Goal: Information Seeking & Learning: Find specific fact

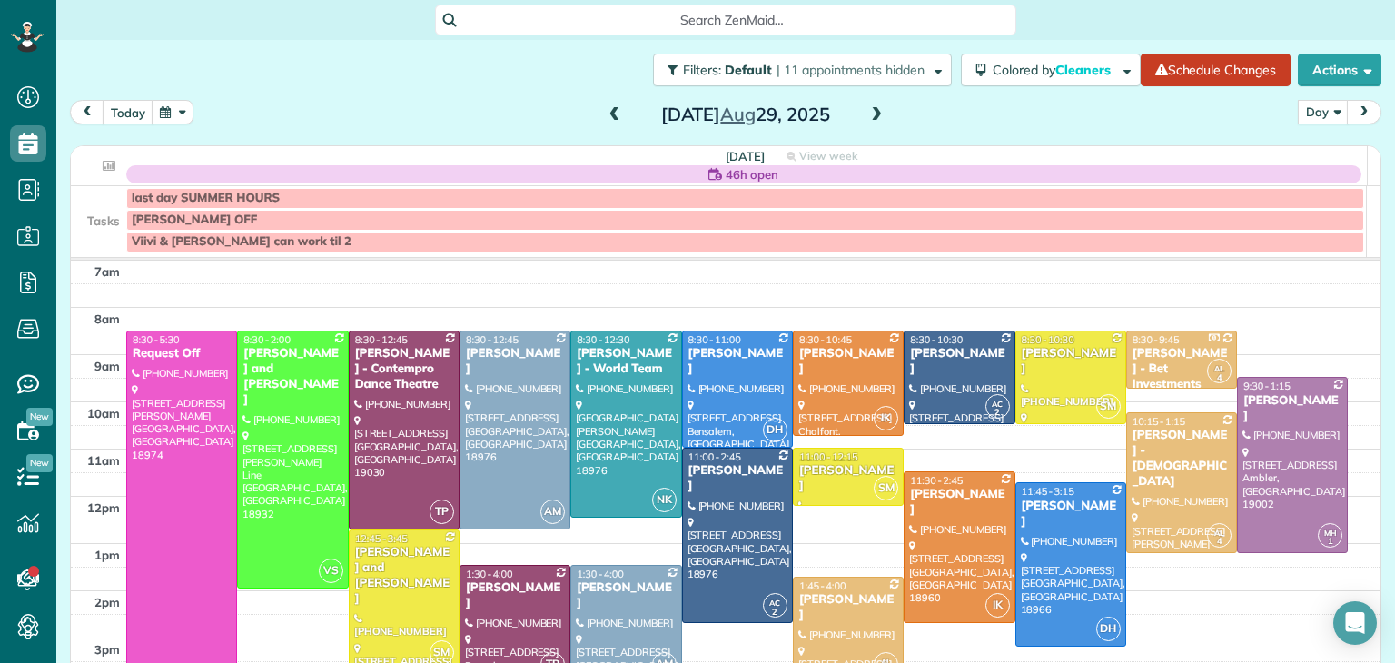
scroll to position [113, 0]
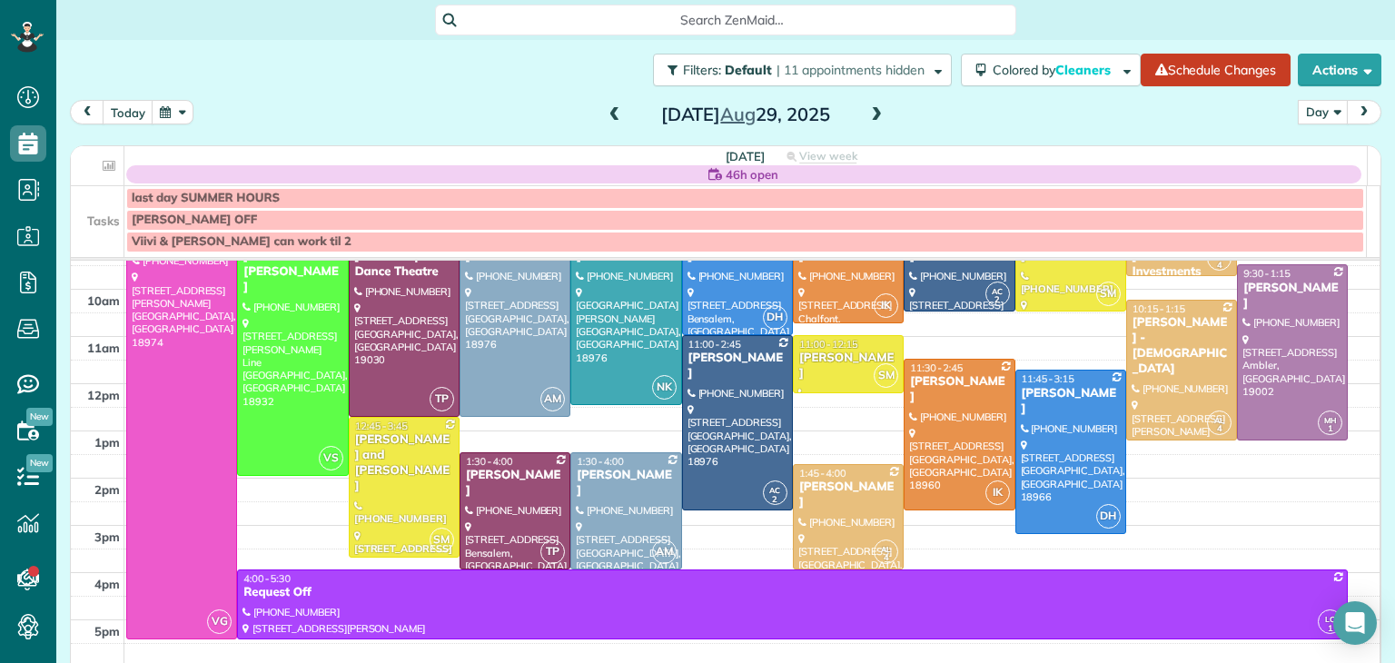
click at [610, 117] on span at bounding box center [615, 115] width 20 height 16
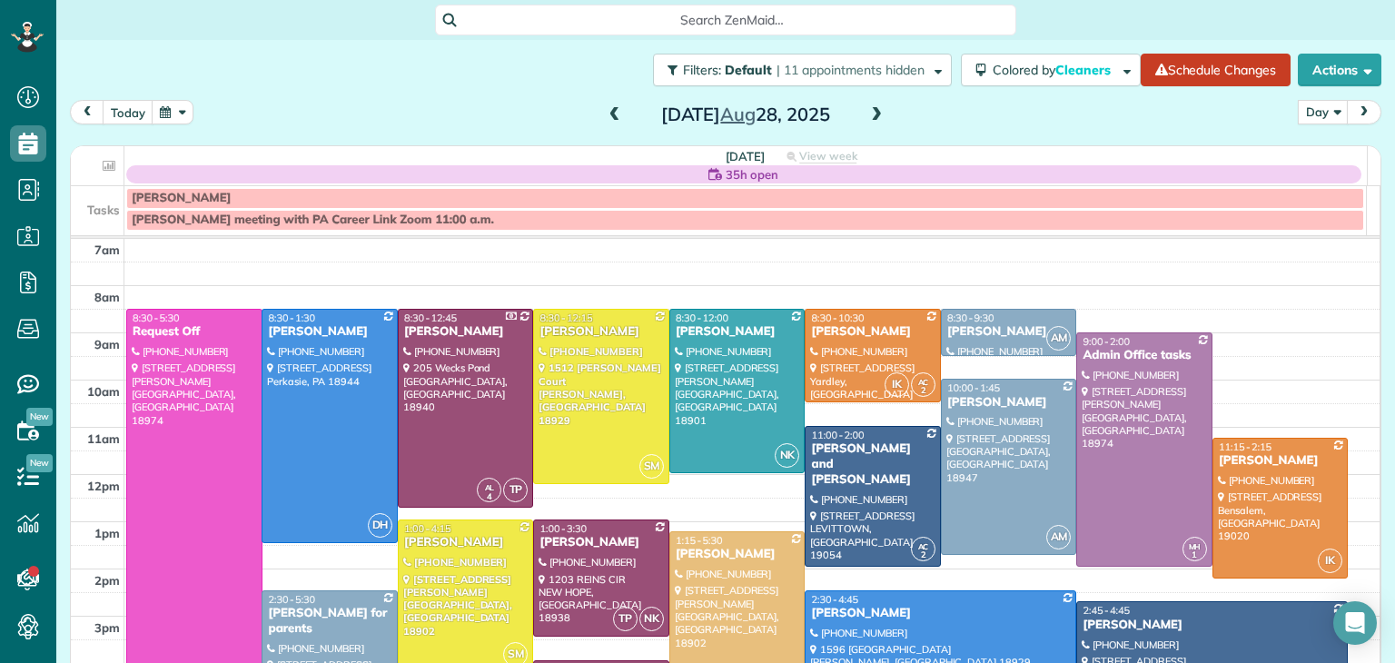
click at [610, 117] on span at bounding box center [615, 115] width 20 height 16
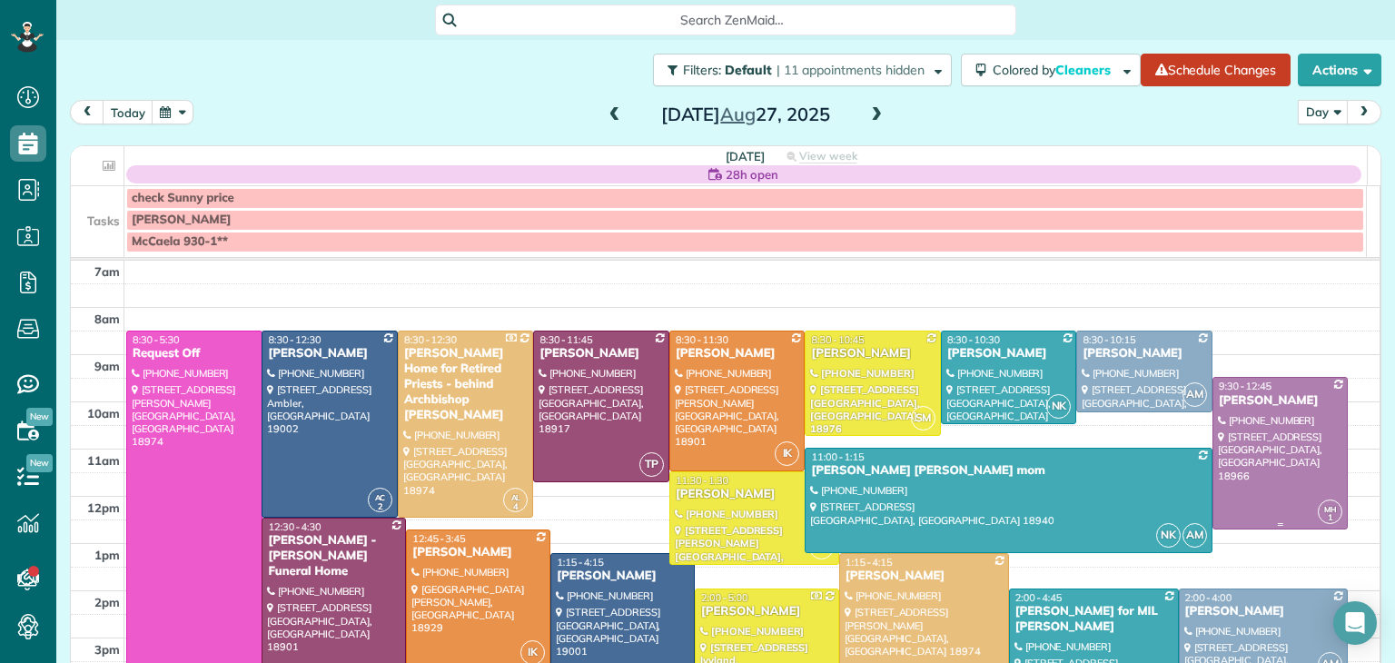
click at [1214, 446] on div at bounding box center [1280, 453] width 134 height 151
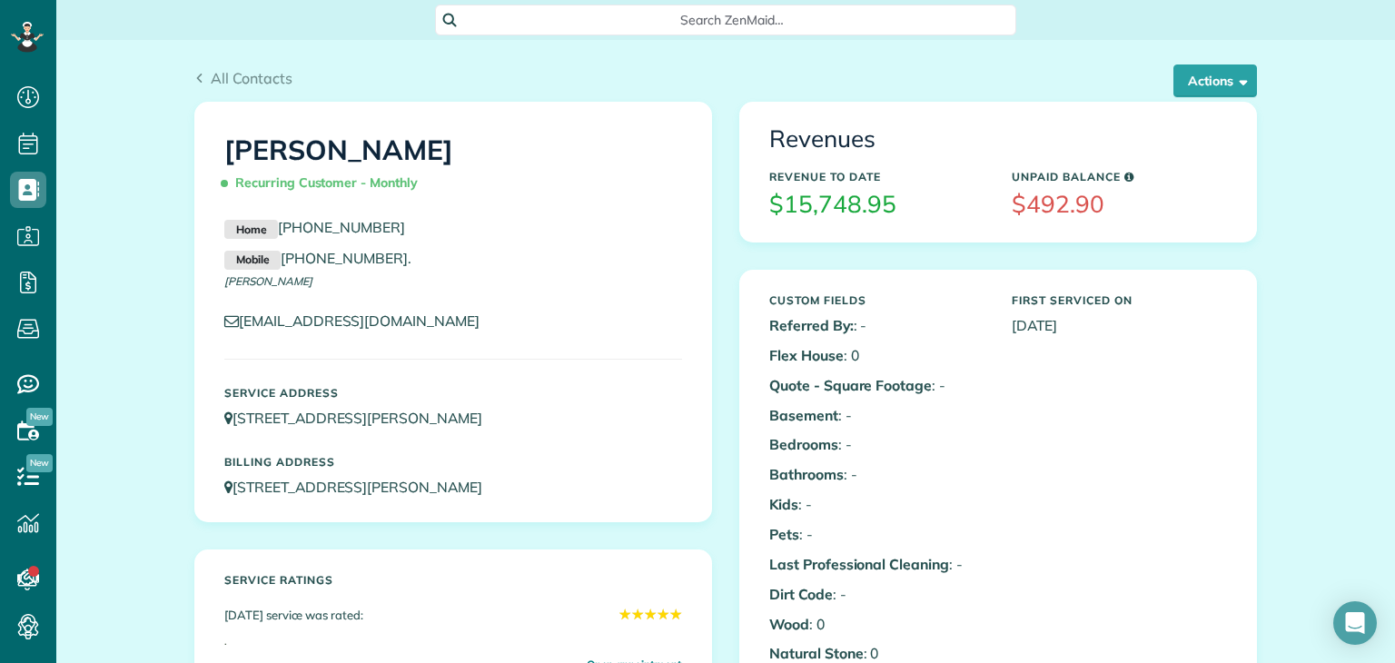
scroll to position [1070, 0]
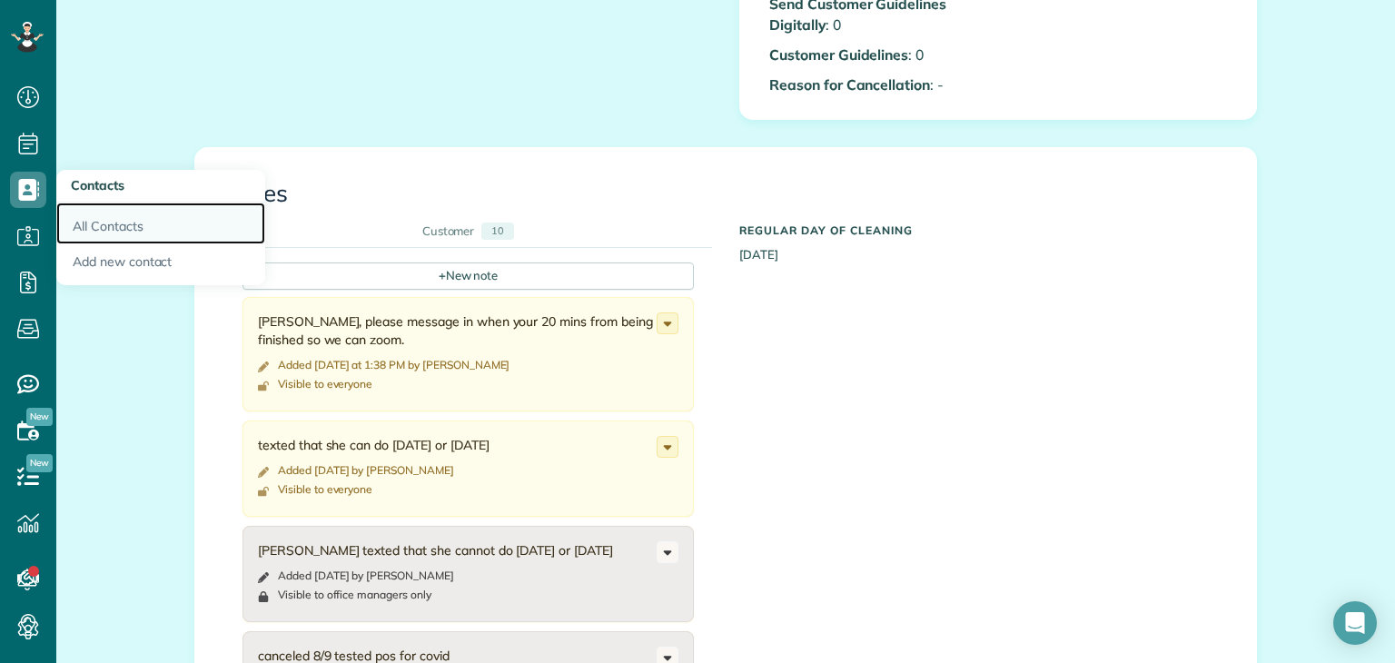
click at [101, 222] on link "All Contacts" at bounding box center [160, 223] width 209 height 42
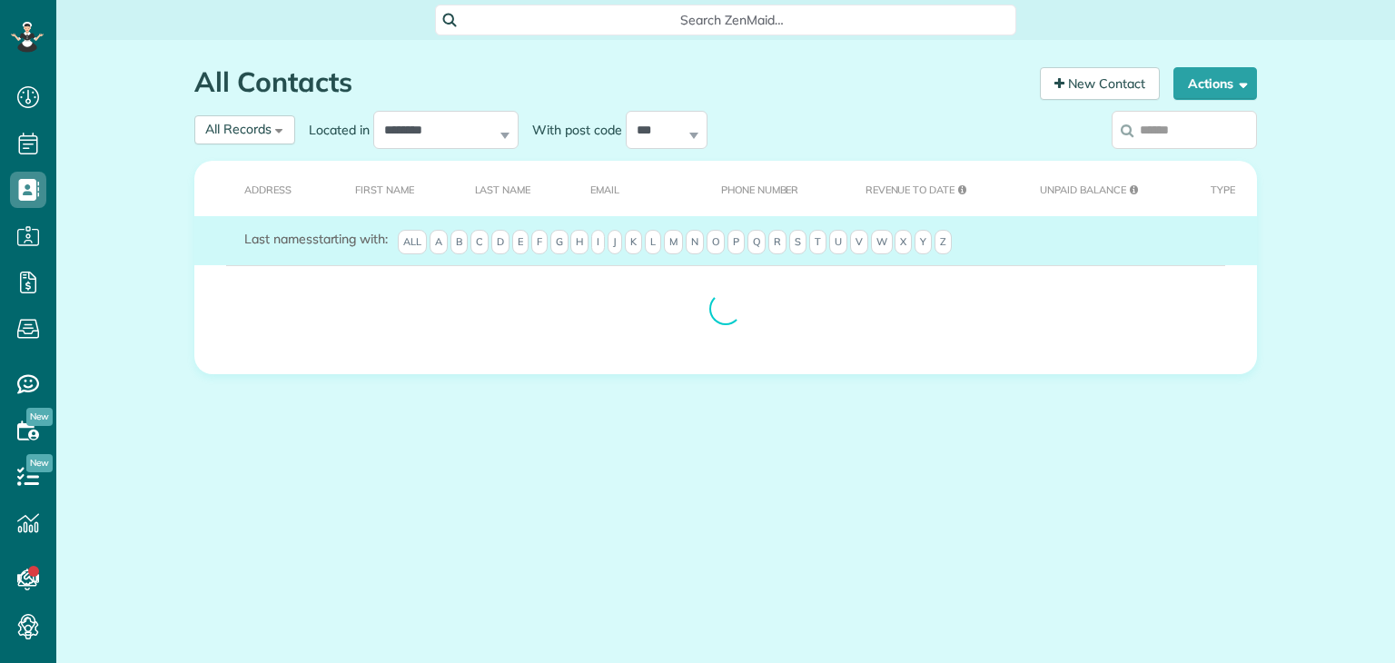
scroll to position [8, 8]
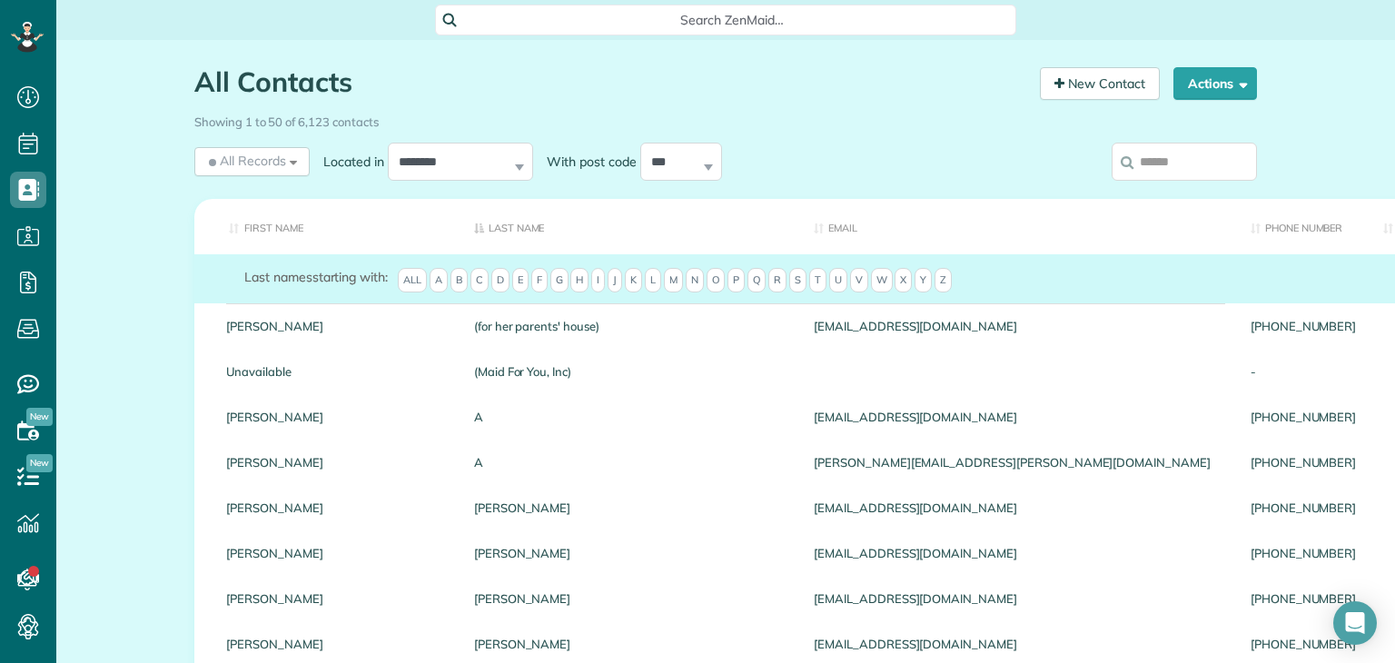
click at [1188, 149] on input "search" at bounding box center [1183, 162] width 145 height 38
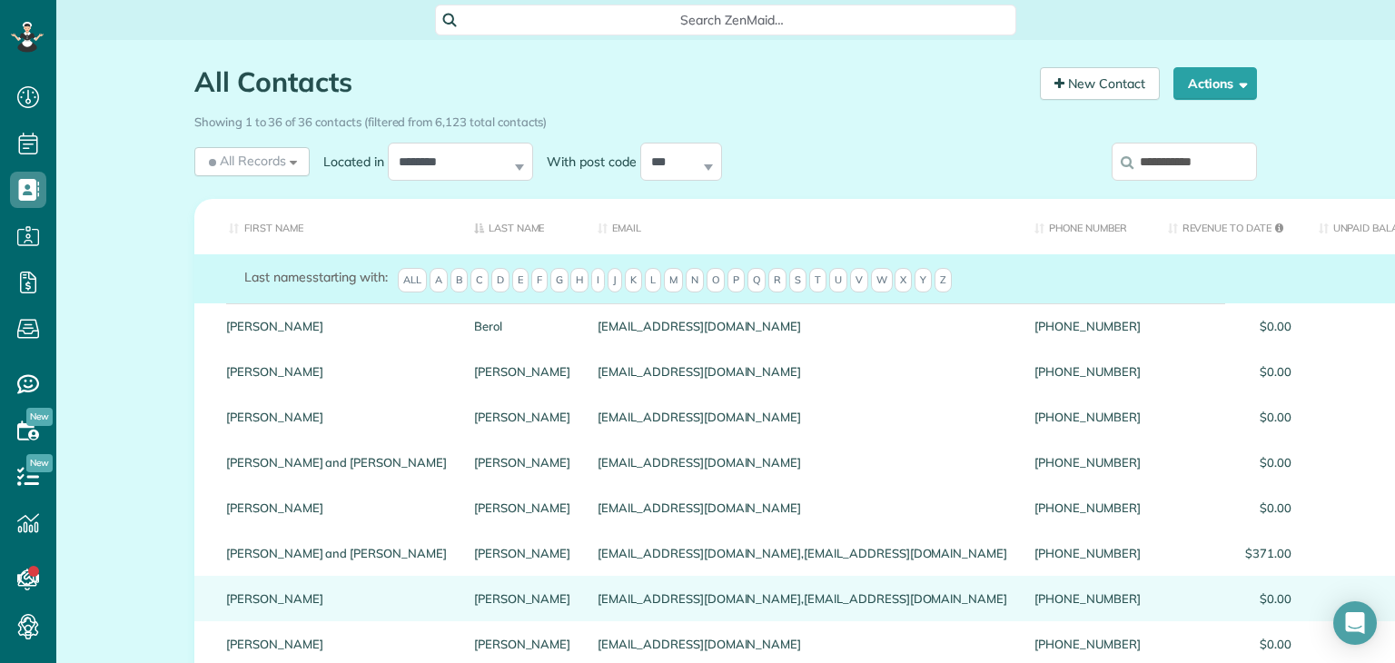
scroll to position [205, 0]
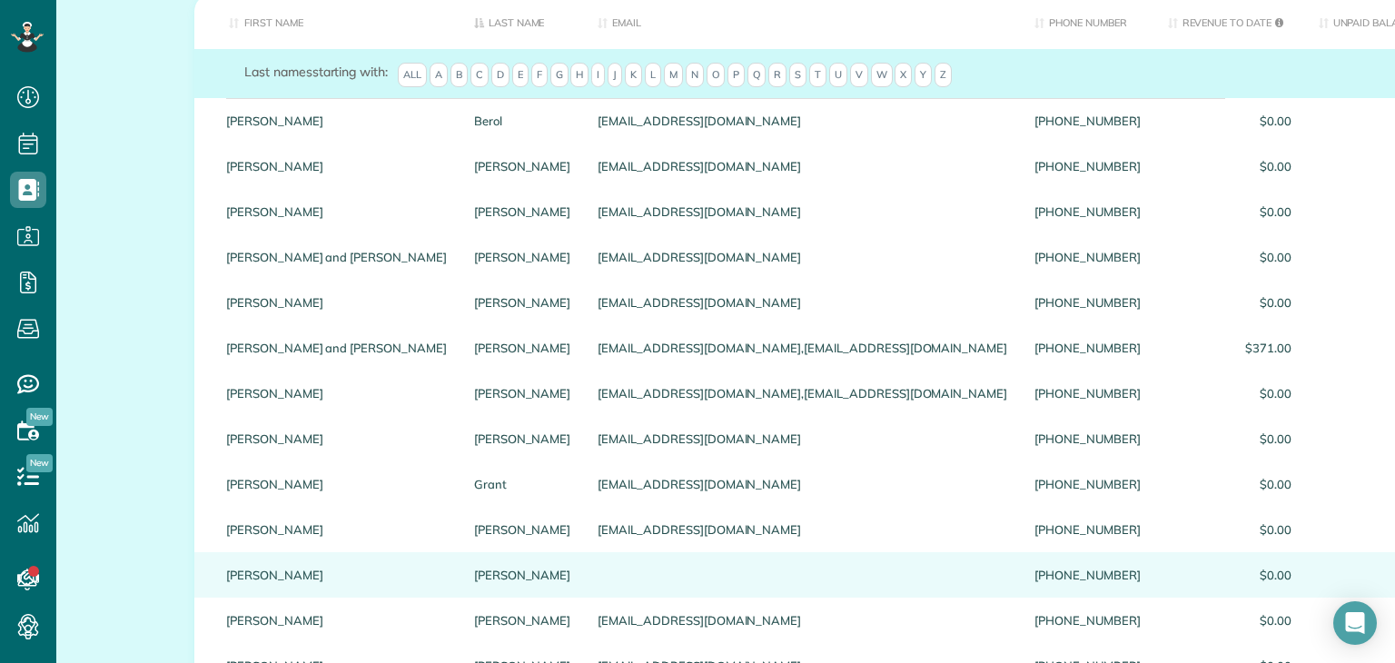
type input "**********"
click at [255, 580] on link "Stephanie" at bounding box center [336, 574] width 221 height 13
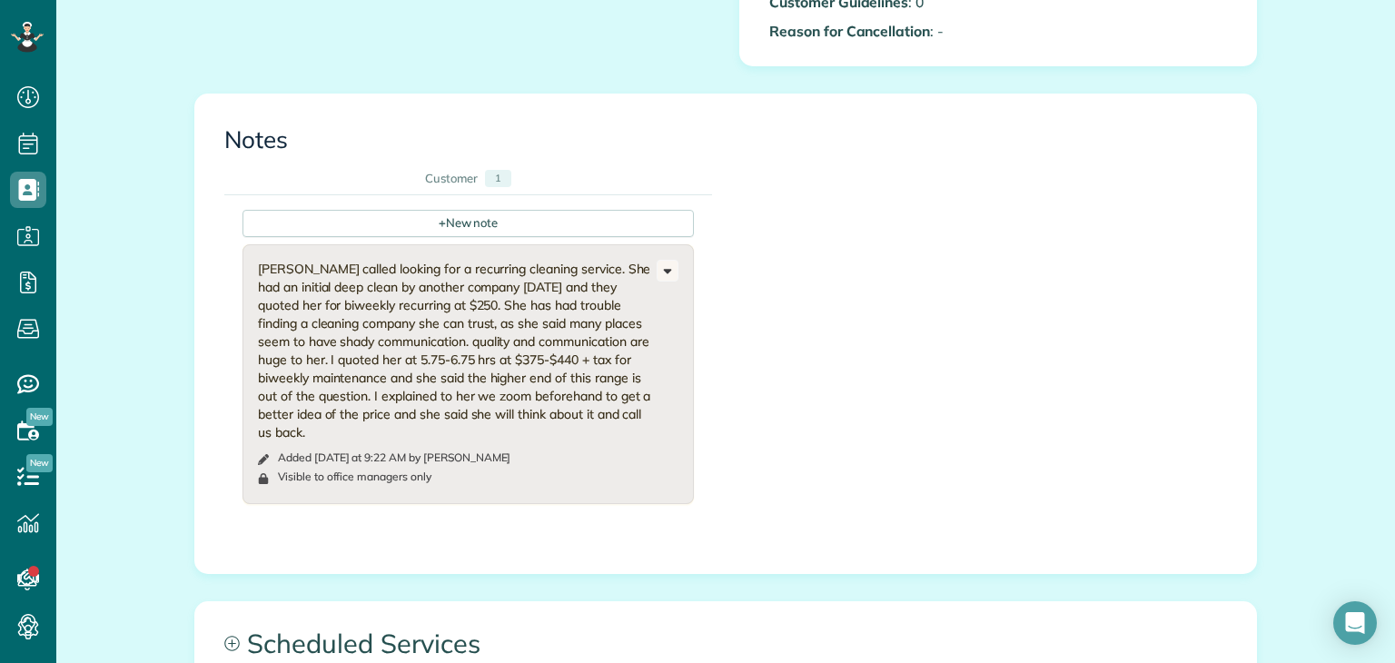
scroll to position [1206, 0]
drag, startPoint x: 642, startPoint y: 420, endPoint x: 273, endPoint y: 272, distance: 397.2
click at [273, 272] on div "Stephanie called looking for a recurring cleaning service. She had an initial d…" at bounding box center [457, 351] width 399 height 182
click at [952, 368] on div "+ New note Stephanie called looking for a recurring cleaning service. She had a…" at bounding box center [711, 354] width 975 height 318
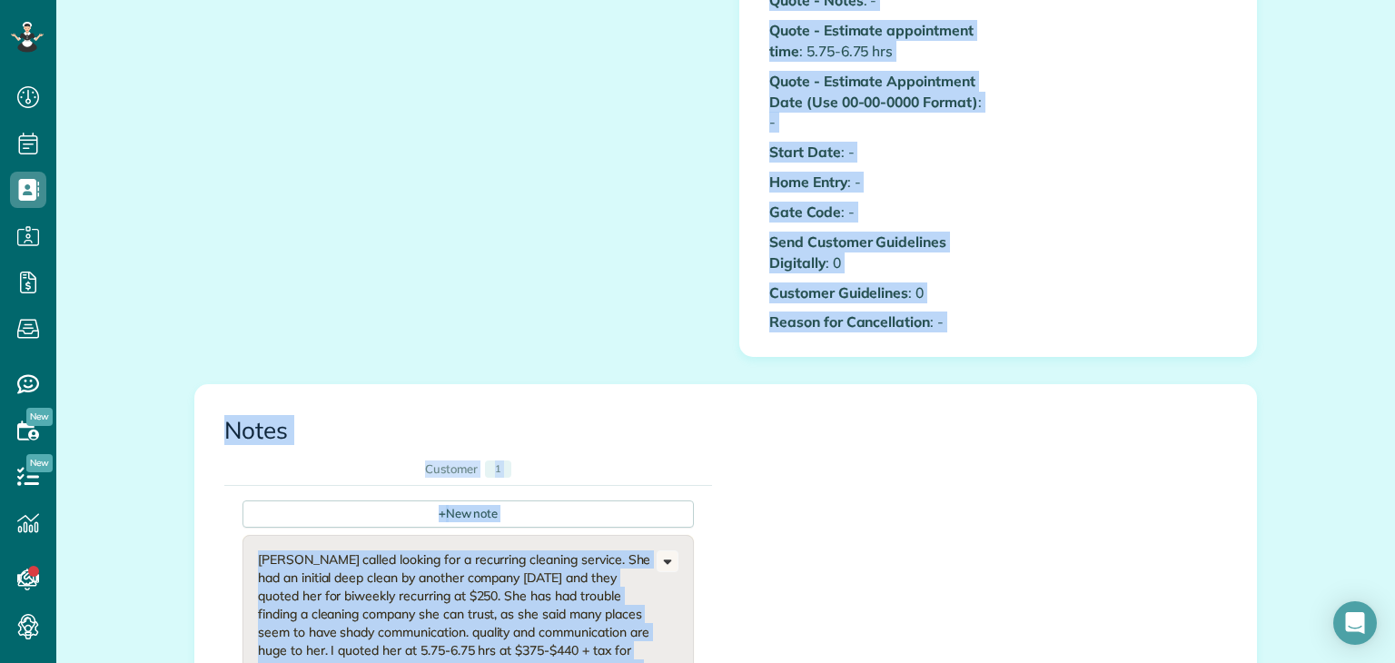
scroll to position [972, 0]
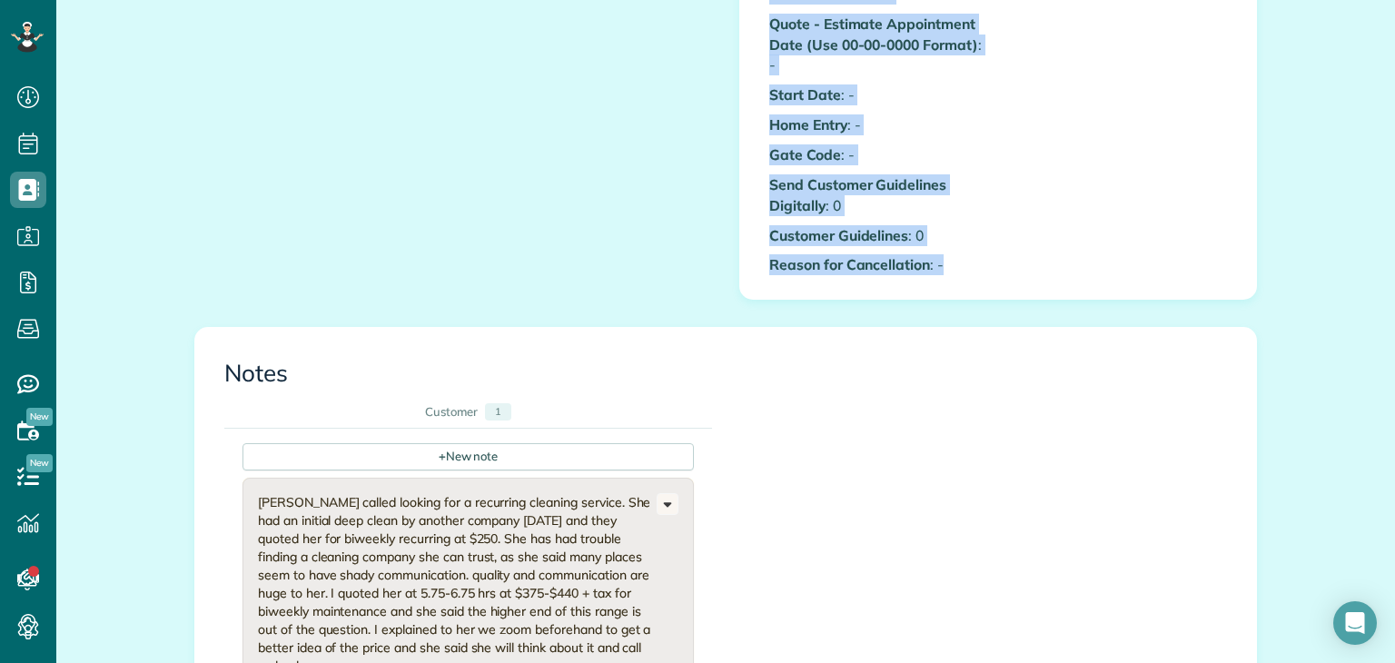
drag, startPoint x: 765, startPoint y: 93, endPoint x: 1084, endPoint y: 295, distance: 377.5
copy div "Custom Fields Referred By: : - Flex House : 0 Quote - Square Footage : 4607 Bas…"
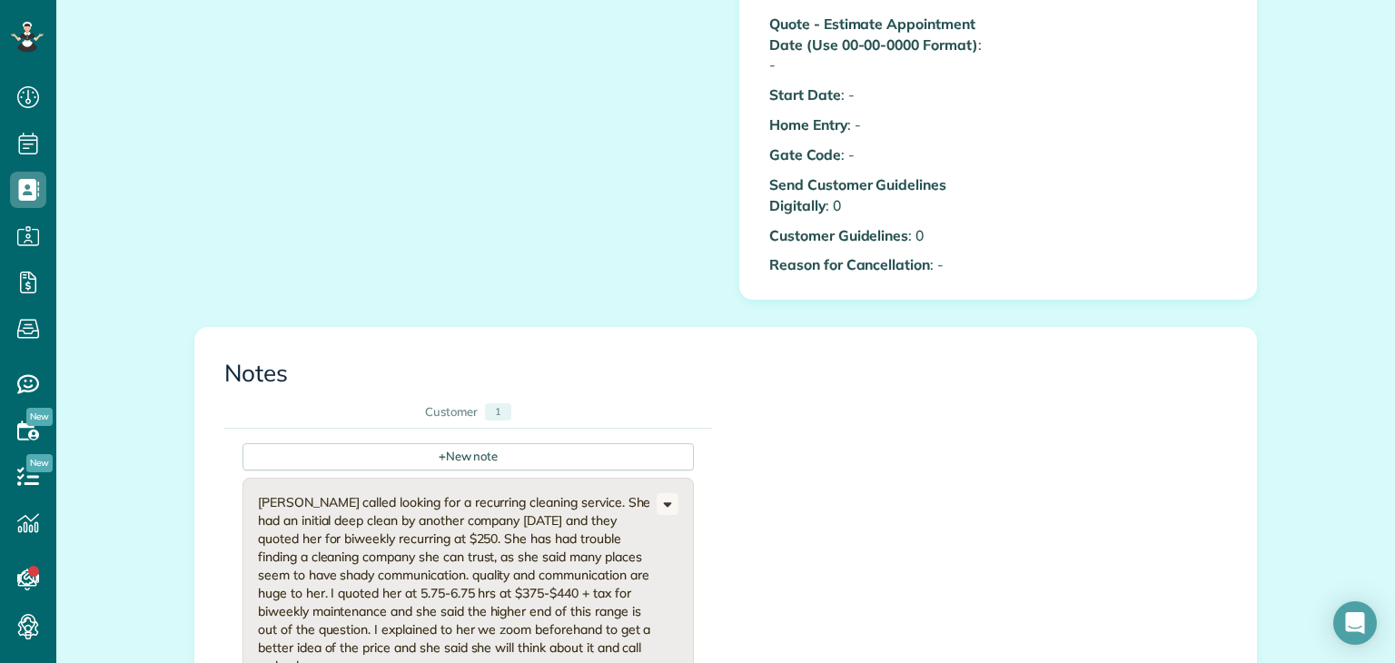
click at [835, 458] on div "+ New note Stephanie called looking for a recurring cleaning service. She had a…" at bounding box center [711, 588] width 975 height 318
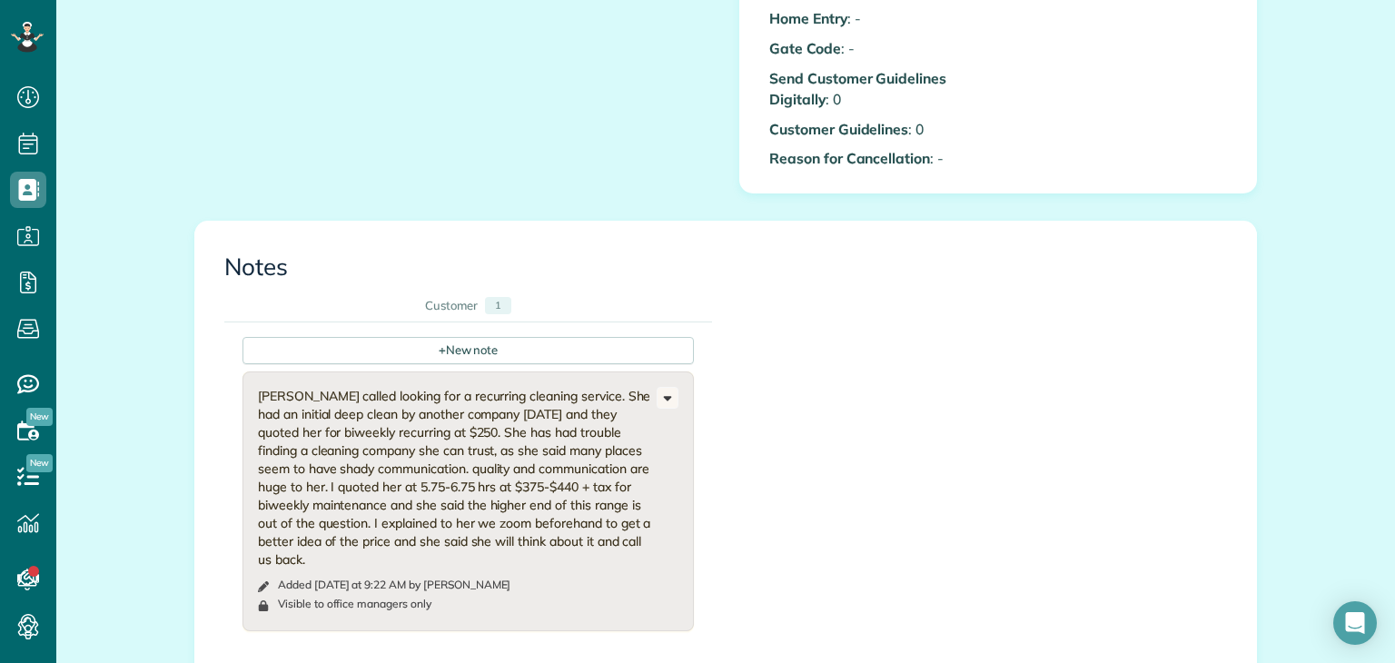
drag, startPoint x: 626, startPoint y: 539, endPoint x: 248, endPoint y: 399, distance: 403.6
click at [248, 399] on div "Stephanie called looking for a recurring cleaning service. She had an initial d…" at bounding box center [467, 501] width 451 height 260
copy div "[PERSON_NAME] called looking for a recurring cleaning service. She had an initi…"
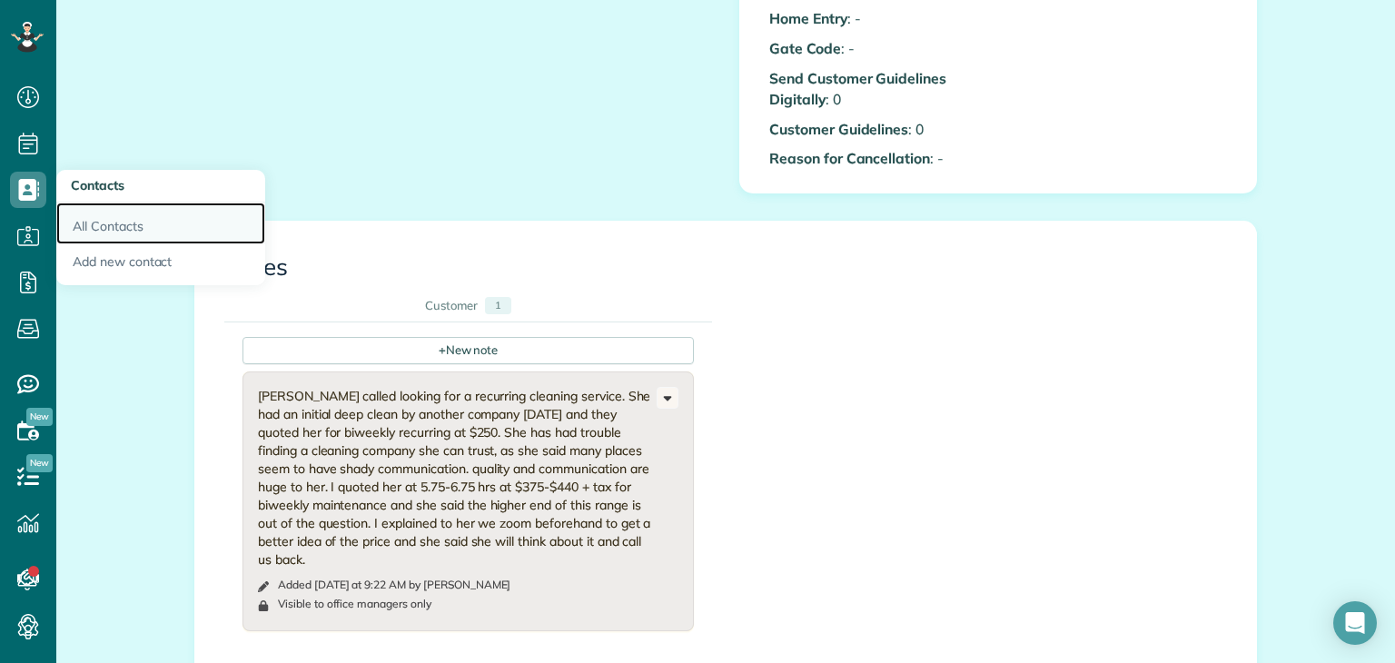
click at [147, 235] on link "All Contacts" at bounding box center [160, 223] width 209 height 42
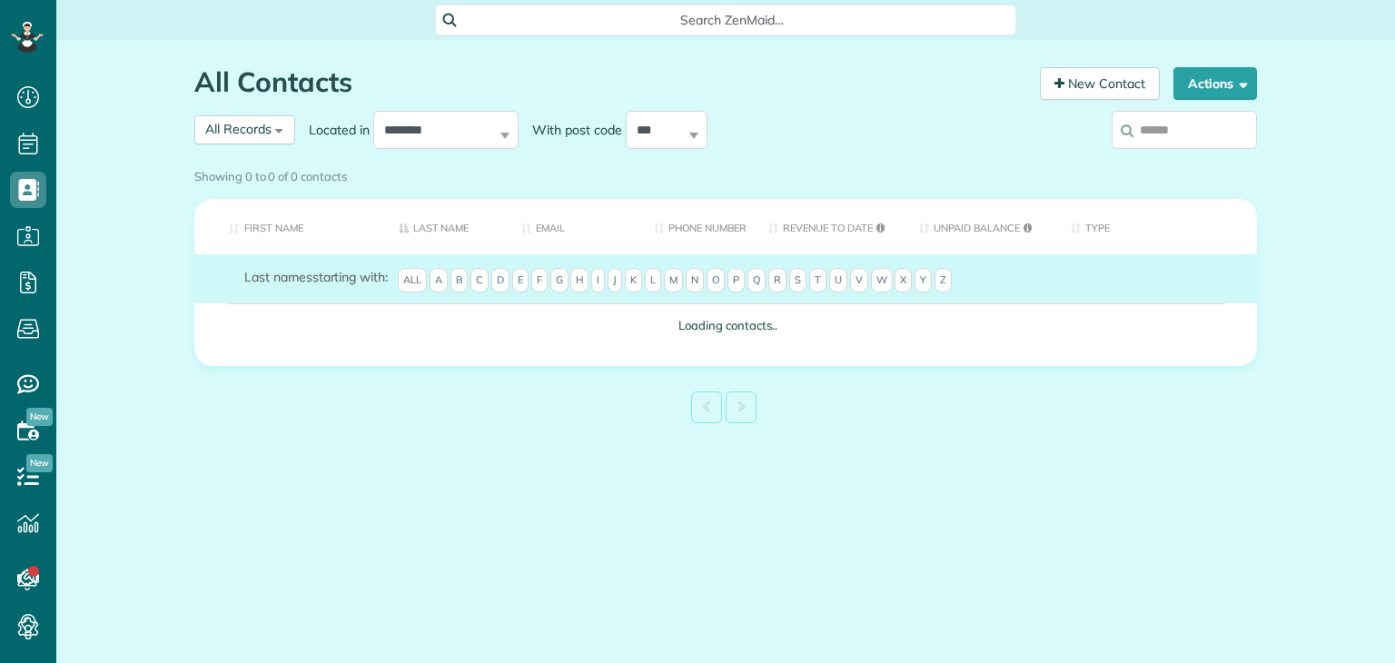
scroll to position [8, 8]
click at [1207, 127] on input "search" at bounding box center [1183, 130] width 145 height 38
type input "***"
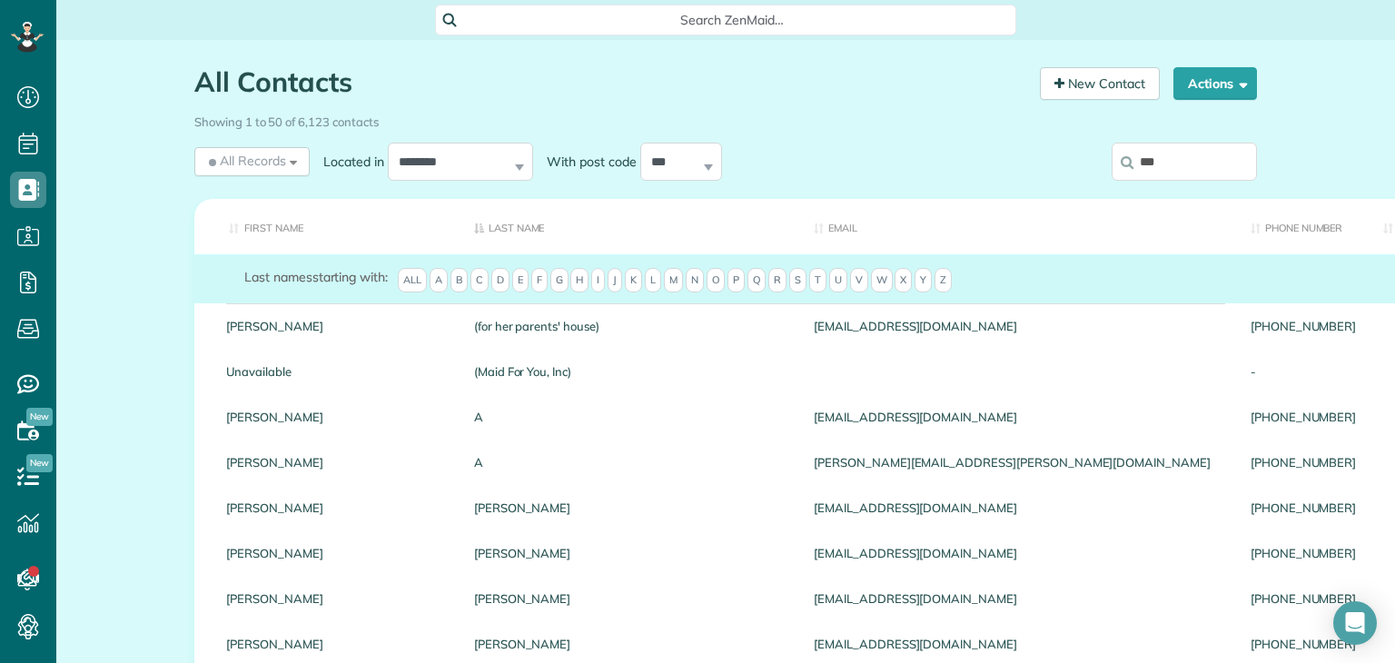
click at [1158, 161] on input "***" at bounding box center [1183, 162] width 145 height 38
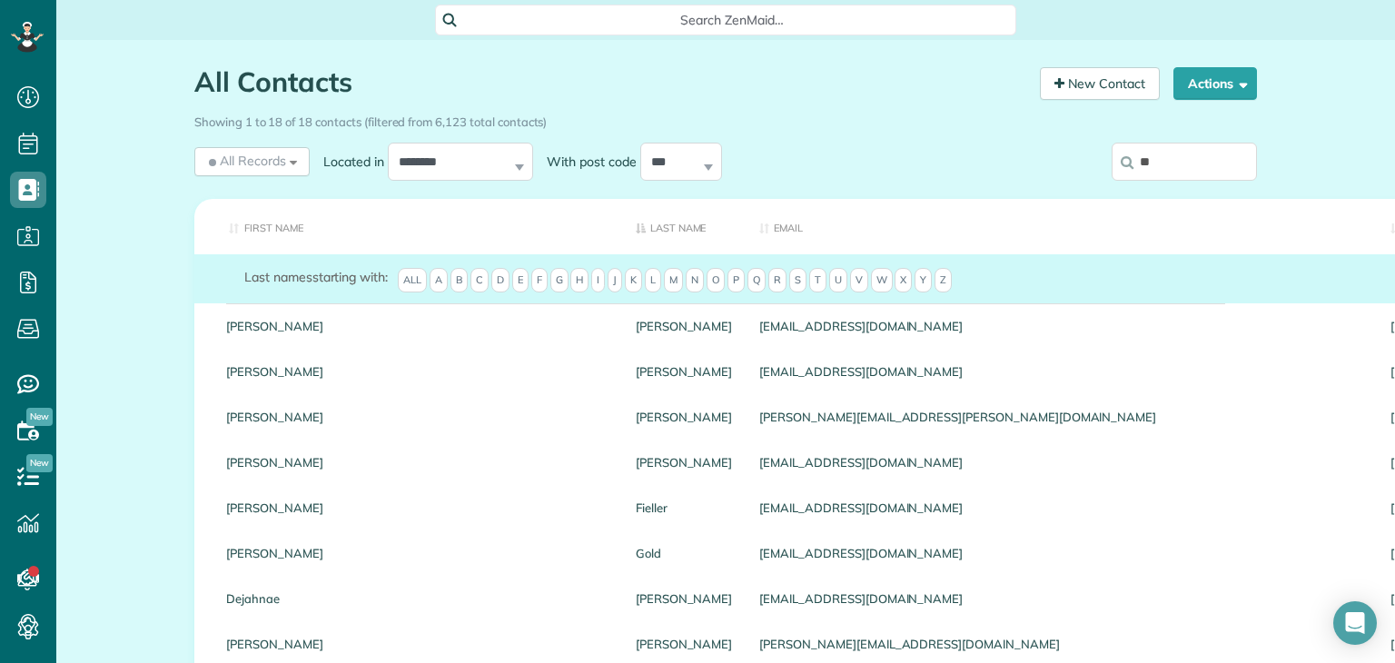
type input "*"
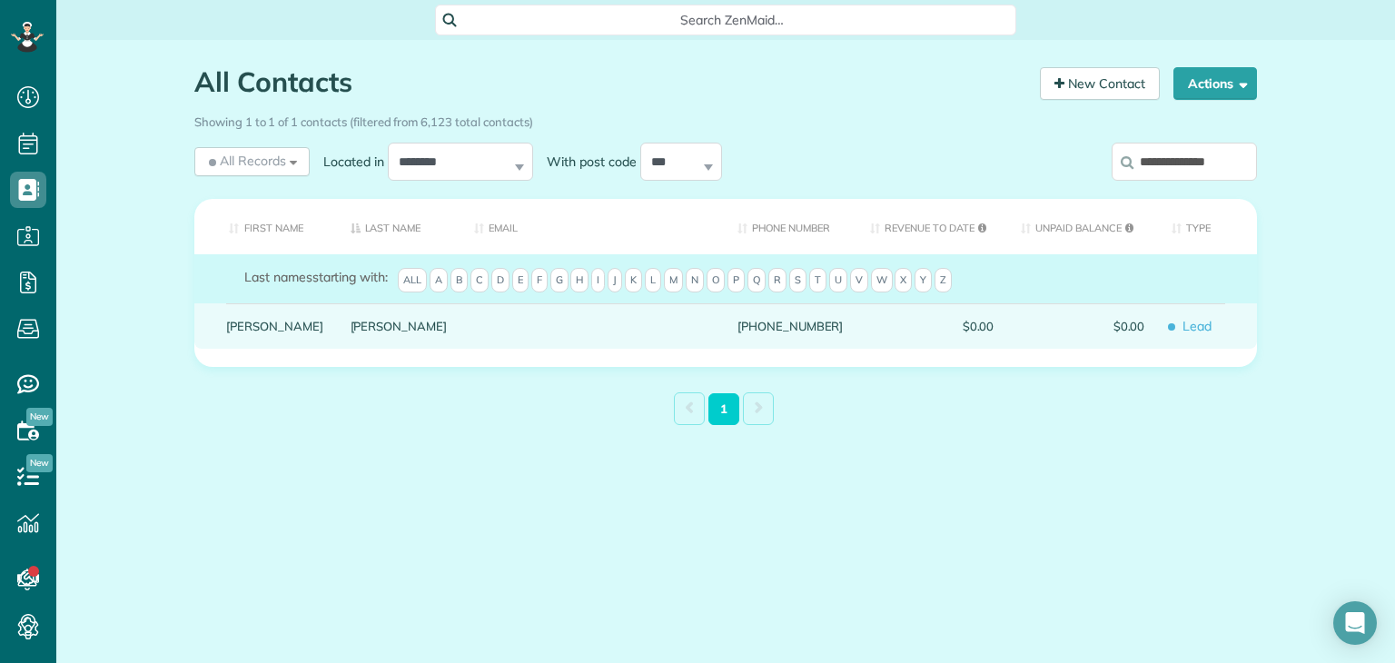
type input "**********"
click at [260, 332] on link "Stephanie" at bounding box center [274, 326] width 97 height 13
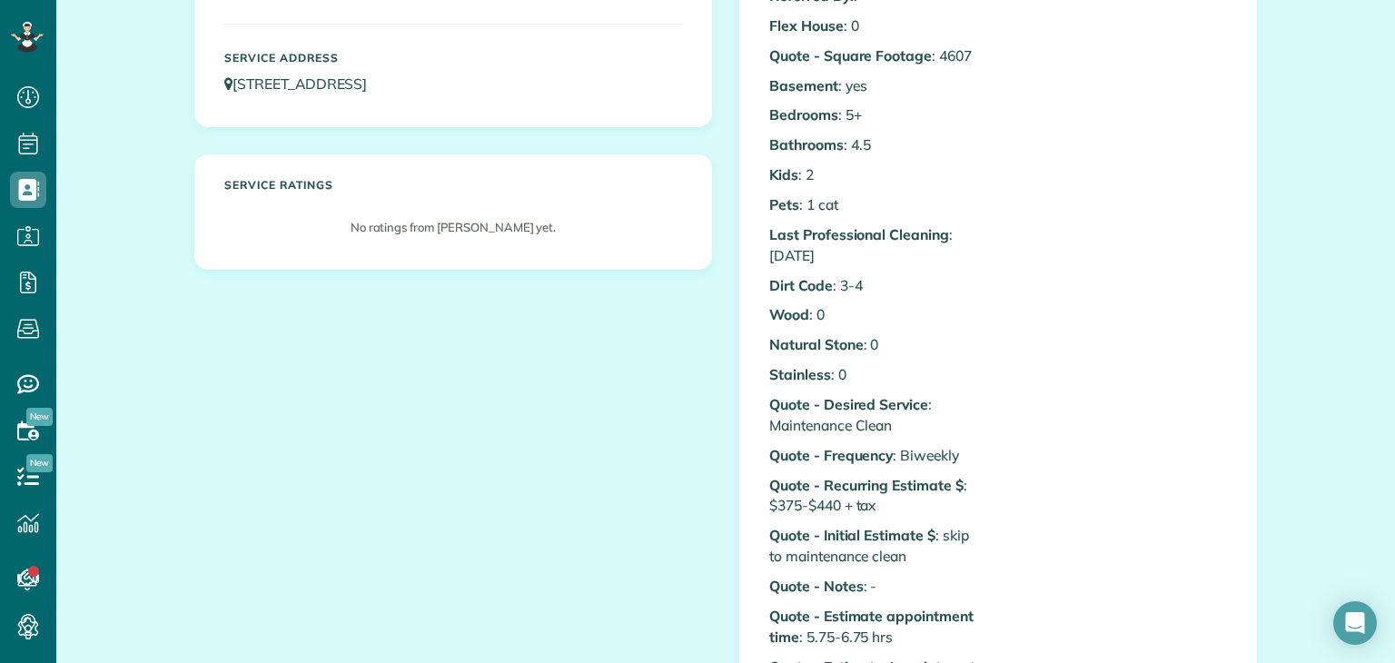
scroll to position [326, 0]
